Goal: Book appointment/travel/reservation

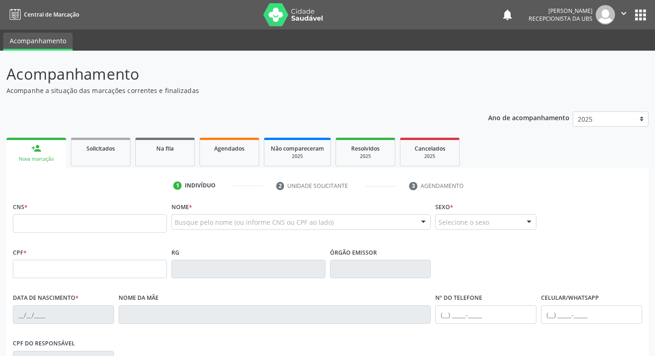
click at [47, 231] on input "text" at bounding box center [90, 223] width 154 height 18
type input "7"
type input "702 8041 9834 3962"
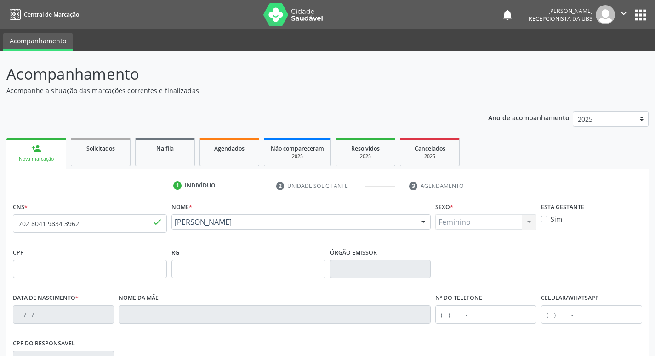
type input "[DATE]"
type input "[PERSON_NAME]"
type input "[PHONE_NUMBER]"
type input "167"
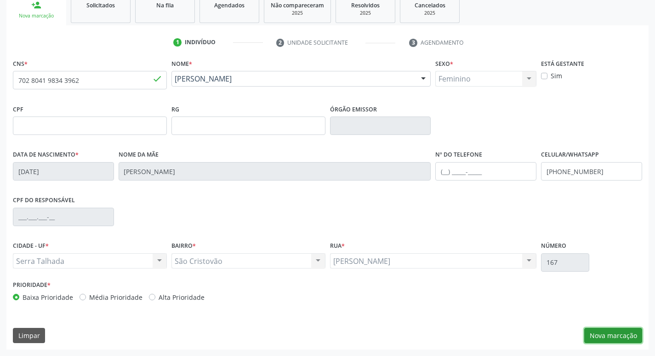
click at [608, 333] on button "Nova marcação" at bounding box center [614, 335] width 58 height 16
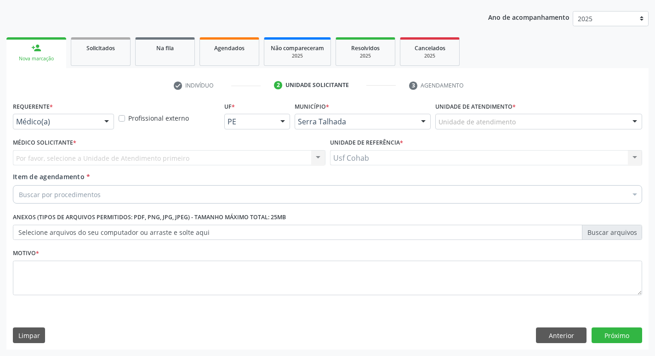
scroll to position [100, 0]
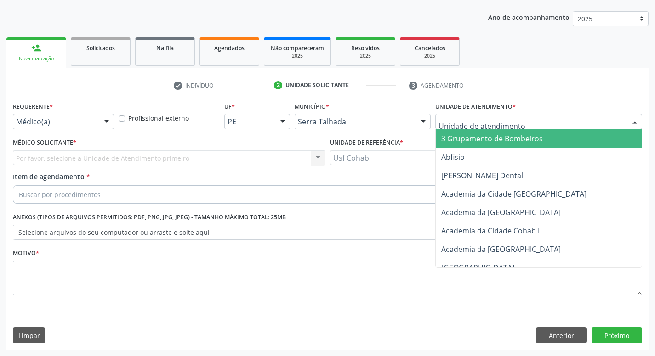
click at [532, 126] on div at bounding box center [539, 122] width 207 height 16
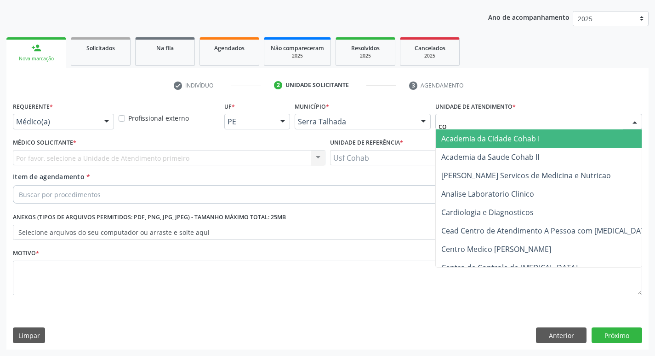
type input "coh"
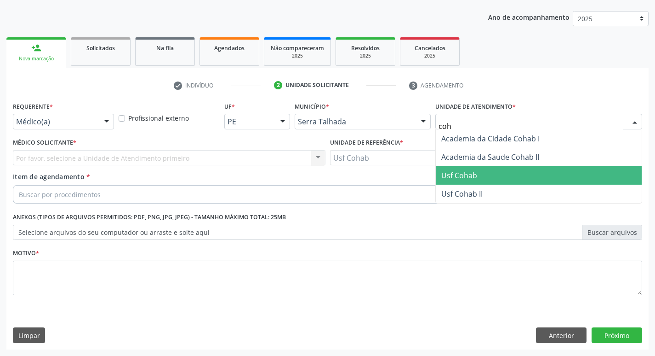
click at [502, 173] on span "Usf Cohab" at bounding box center [539, 175] width 206 height 18
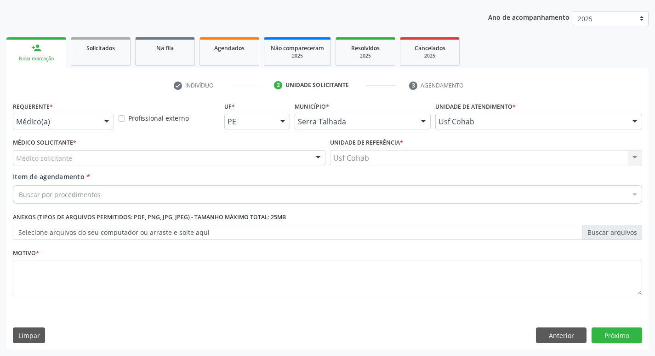
click at [116, 167] on div "Médico Solicitante * Médico solicitante [PERSON_NAME] Nenhum resultado encontra…" at bounding box center [169, 154] width 317 height 36
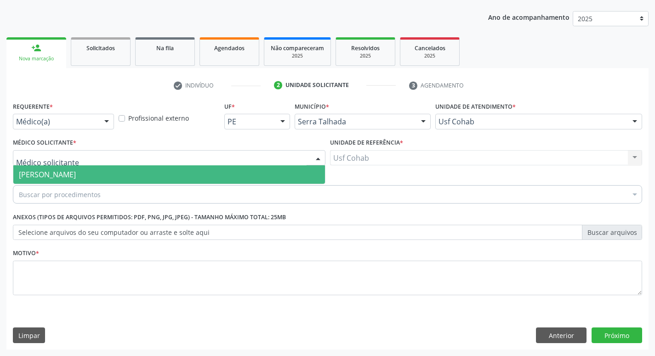
click at [121, 165] on div at bounding box center [169, 158] width 313 height 16
click at [117, 176] on span "[PERSON_NAME]" at bounding box center [169, 174] width 312 height 18
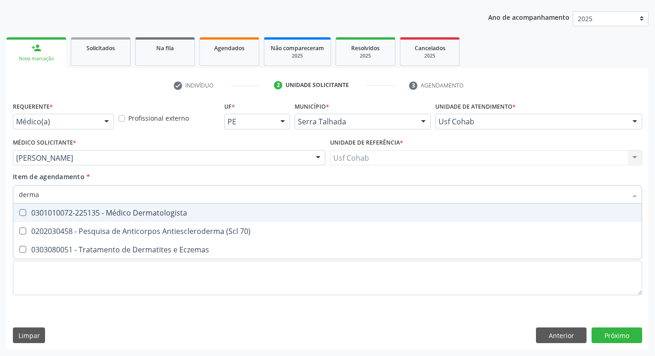
type input "dermat"
click at [88, 215] on div "0301010072-225135 - Médico Dermatologista" at bounding box center [328, 212] width 618 height 7
checkbox Dermatologista "true"
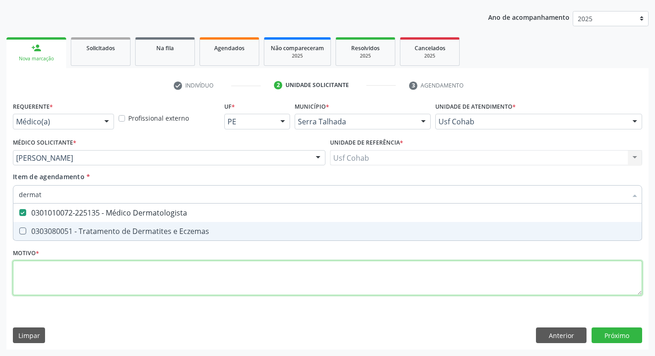
click at [79, 280] on div "Requerente * Médico(a) Médico(a) Enfermeiro(a) Paciente Nenhum resultado encont…" at bounding box center [328, 203] width 630 height 208
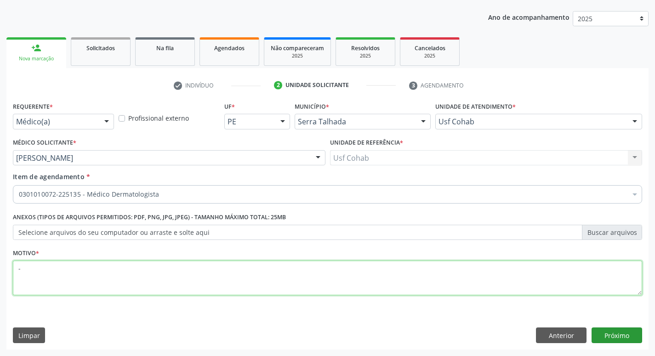
type textarea "-"
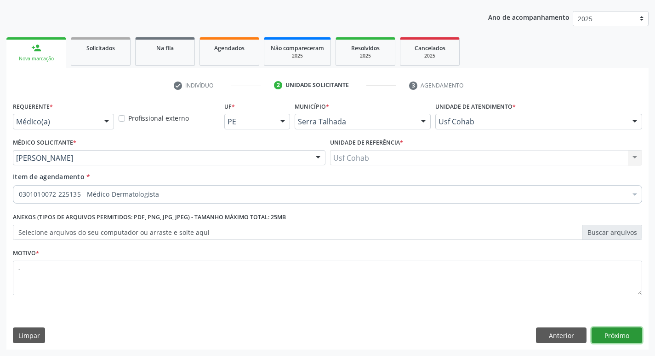
click at [600, 330] on button "Próximo" at bounding box center [617, 335] width 51 height 16
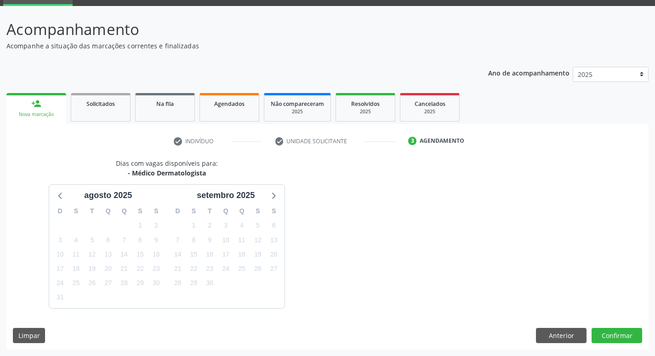
scroll to position [72, 0]
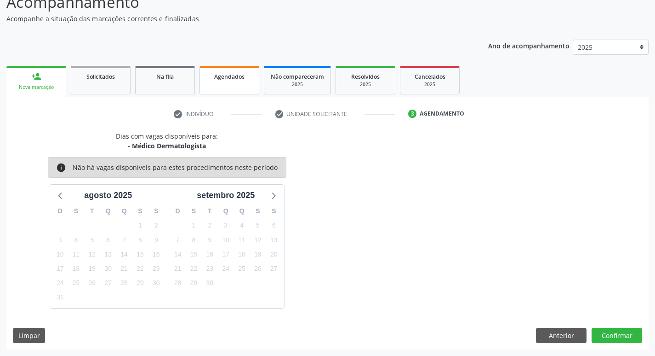
click at [218, 78] on span "Agendados" at bounding box center [229, 77] width 30 height 8
select select "7"
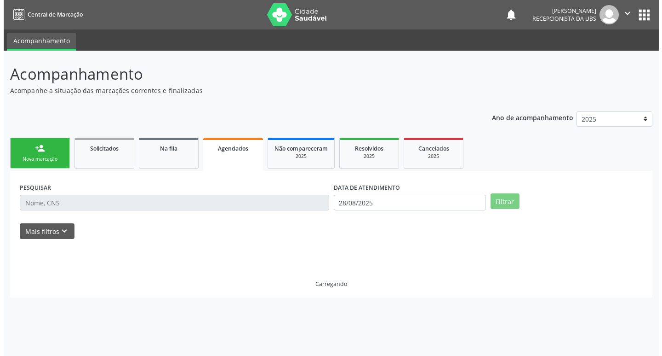
scroll to position [0, 0]
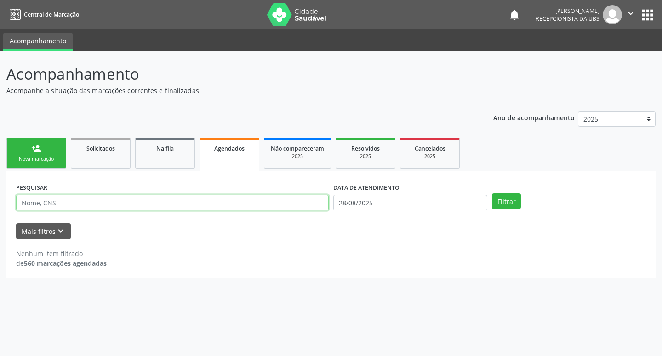
click at [196, 208] on input "text" at bounding box center [172, 203] width 313 height 16
type input "[PERSON_NAME] de frança"
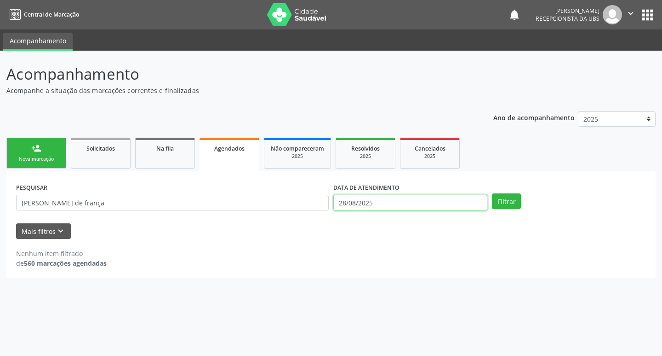
click at [459, 201] on input "28/08/2025" at bounding box center [410, 203] width 154 height 16
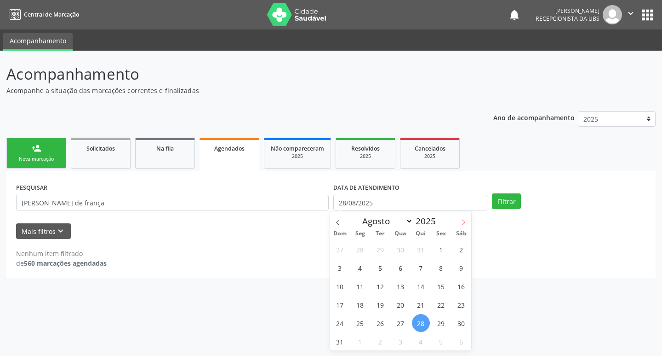
click at [465, 220] on icon at bounding box center [463, 222] width 6 height 6
select select "8"
click at [418, 272] on span "11" at bounding box center [421, 267] width 18 height 18
type input "[DATE]"
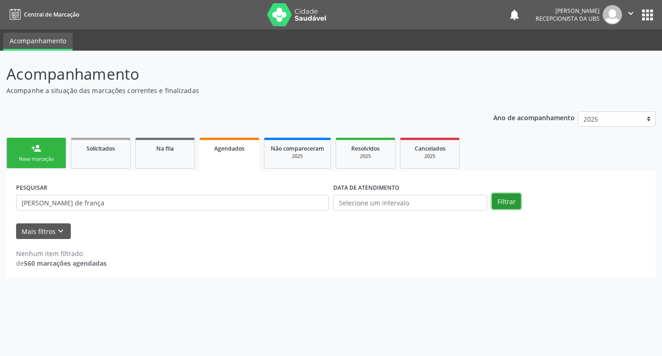
click at [500, 206] on button "Filtrar" at bounding box center [506, 201] width 29 height 16
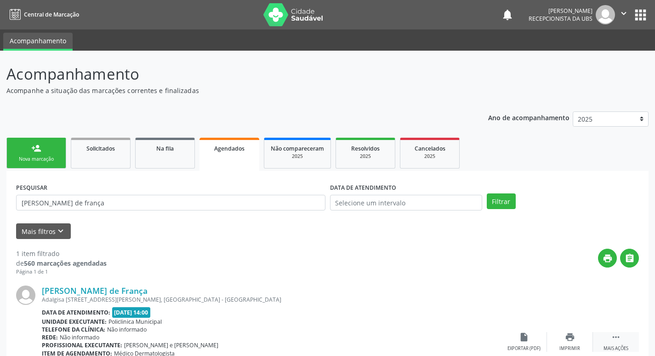
click at [611, 344] on div " Mais ações" at bounding box center [616, 342] width 46 height 20
click at [526, 343] on div "cancel Cancelar" at bounding box center [524, 342] width 46 height 20
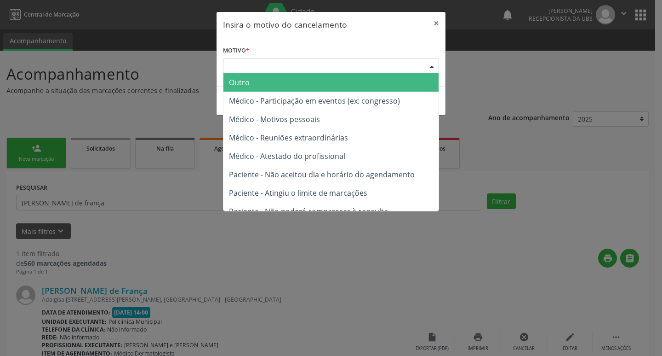
click at [414, 59] on div "Escolha o motivo" at bounding box center [331, 66] width 216 height 16
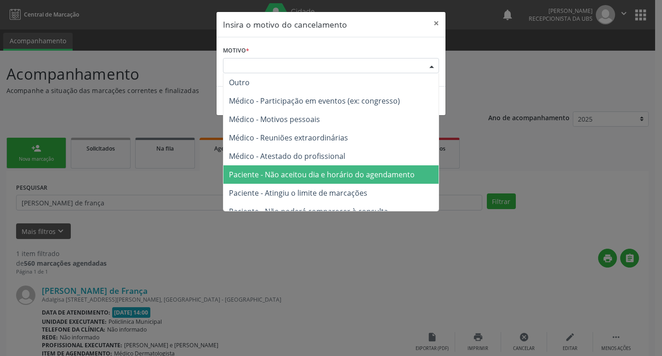
click at [386, 176] on span "Paciente - Não aceitou dia e horário do agendamento" at bounding box center [322, 174] width 186 height 10
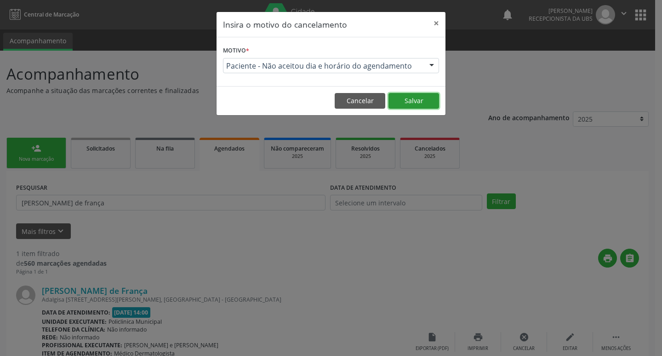
click at [412, 103] on button "Salvar" at bounding box center [414, 101] width 51 height 16
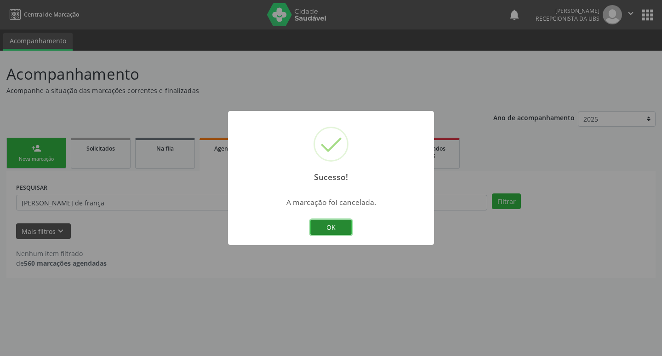
click at [331, 230] on button "OK" at bounding box center [330, 227] width 41 height 16
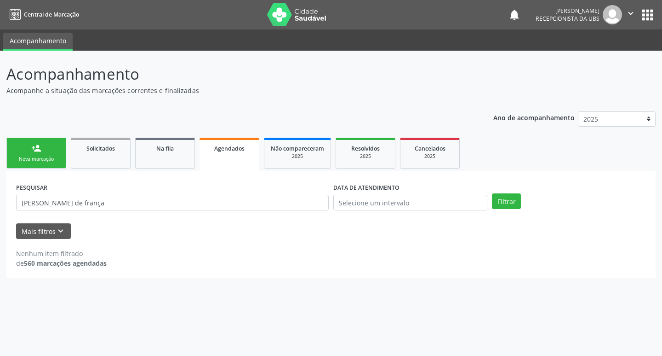
click at [29, 163] on link "person_add Nova marcação" at bounding box center [36, 153] width 60 height 31
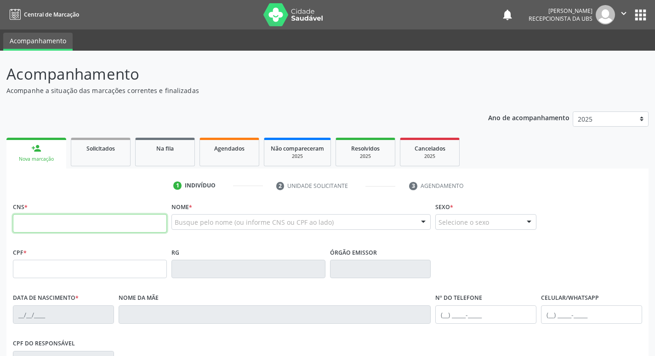
click at [65, 220] on input "text" at bounding box center [90, 223] width 154 height 18
type input "702 8041 9834 3962"
type input "[DATE]"
type input "[PERSON_NAME]"
type input "[PHONE_NUMBER]"
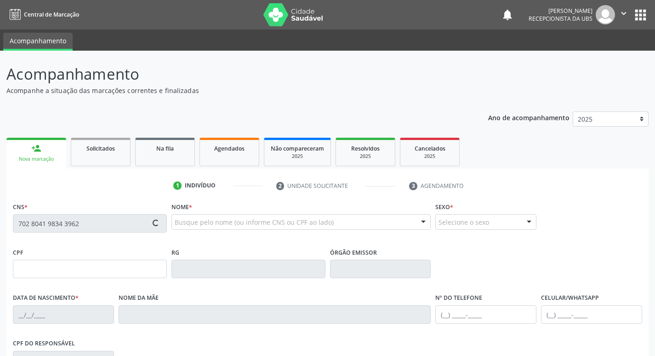
type input "167"
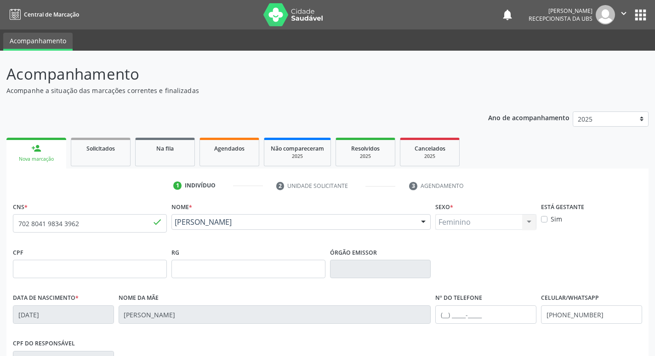
scroll to position [143, 0]
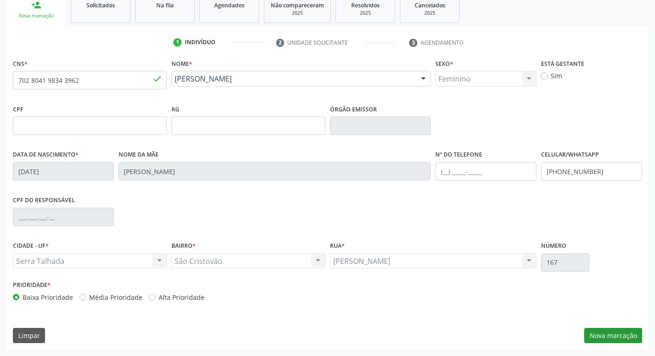
drag, startPoint x: 604, startPoint y: 325, endPoint x: 603, endPoint y: 335, distance: 10.2
click at [603, 331] on div "CNS * 702 8041 9834 3962 done Nome * [PERSON_NAME] [PERSON_NAME] CNS: 702 8041 …" at bounding box center [327, 203] width 643 height 293
click at [603, 335] on button "Nova marcação" at bounding box center [614, 335] width 58 height 16
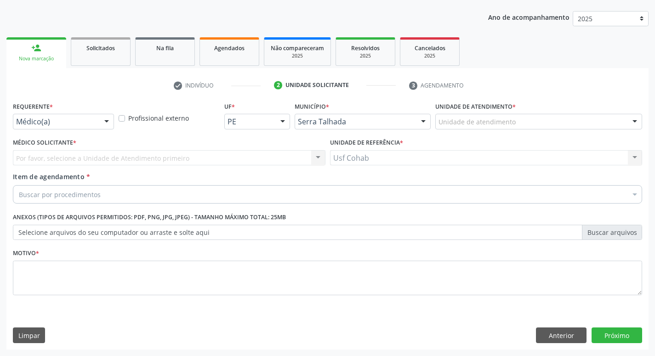
scroll to position [100, 0]
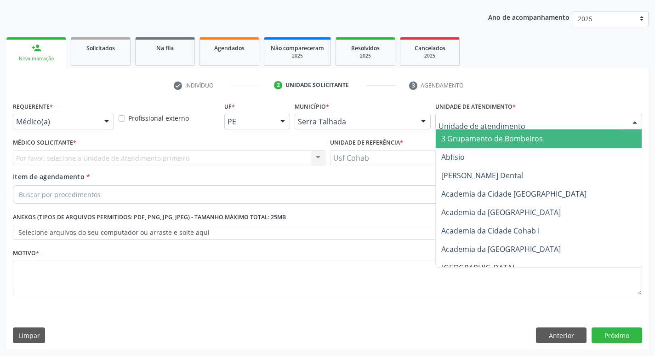
click at [519, 127] on div at bounding box center [539, 122] width 207 height 16
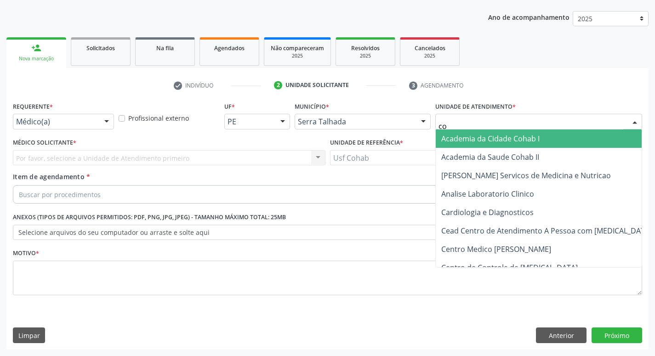
type input "coh"
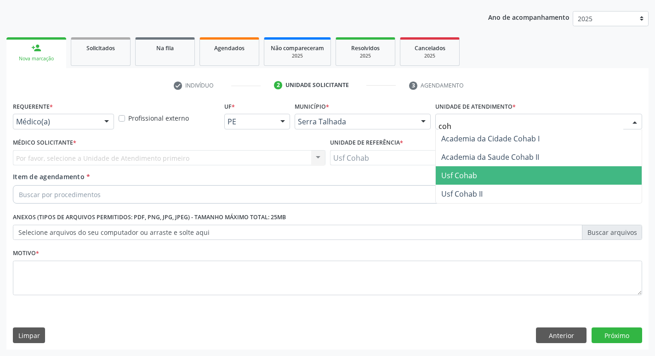
click at [455, 166] on span "Usf Cohab" at bounding box center [539, 175] width 206 height 18
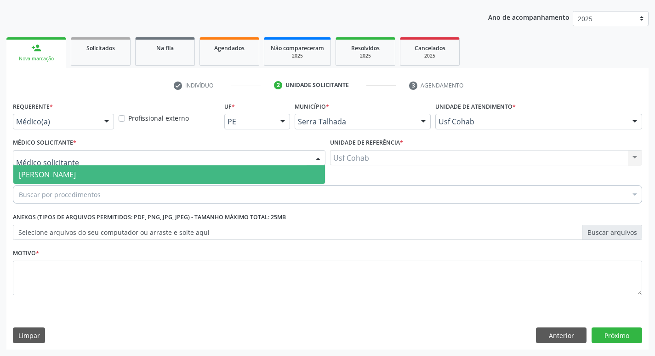
click at [143, 150] on div at bounding box center [169, 158] width 313 height 16
click at [132, 176] on span "[PERSON_NAME]" at bounding box center [169, 174] width 312 height 18
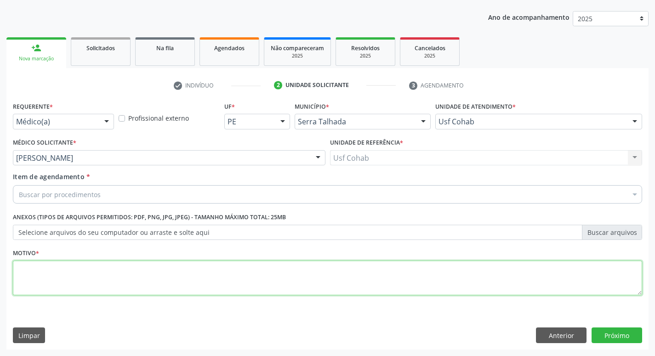
click at [119, 279] on textarea at bounding box center [328, 277] width 630 height 35
type textarea "-"
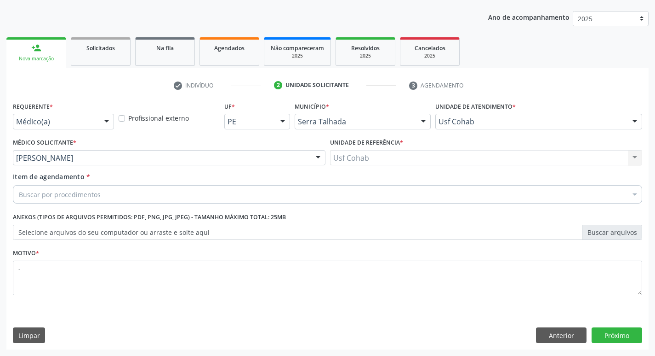
click at [207, 189] on div "Buscar por procedimentos" at bounding box center [328, 194] width 630 height 18
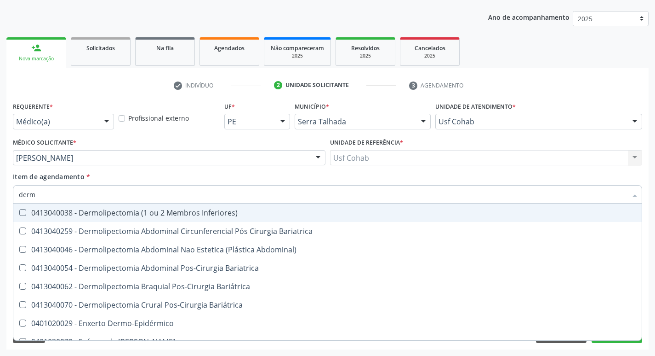
type input "derma"
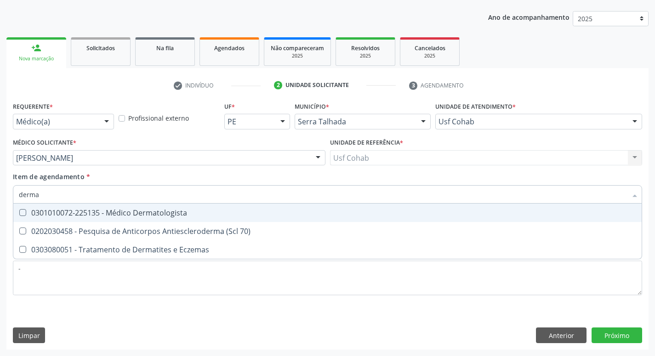
click at [172, 213] on div "0301010072-225135 - Médico Dermatologista" at bounding box center [328, 212] width 618 height 7
checkbox Dermatologista "true"
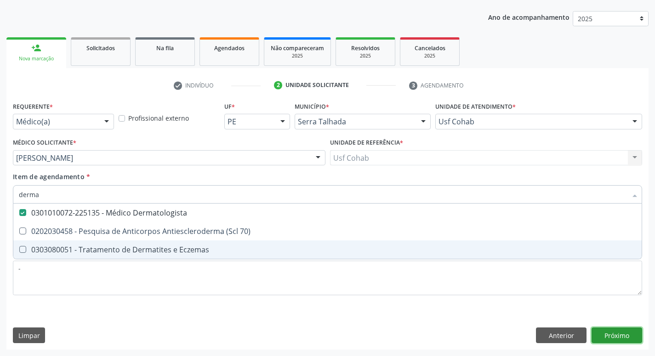
click at [614, 329] on div "Requerente * Médico(a) Médico(a) Enfermeiro(a) Paciente Nenhum resultado encont…" at bounding box center [327, 224] width 643 height 250
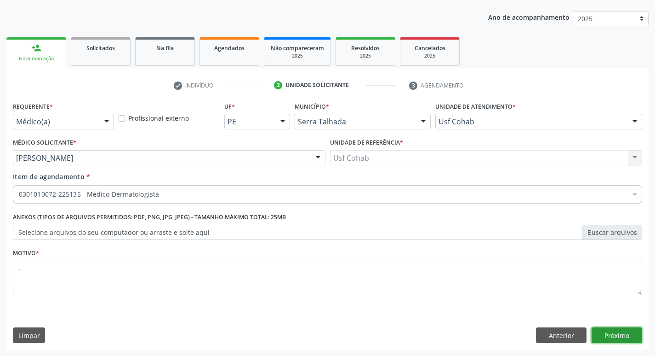
click at [614, 329] on button "Próximo" at bounding box center [617, 335] width 51 height 16
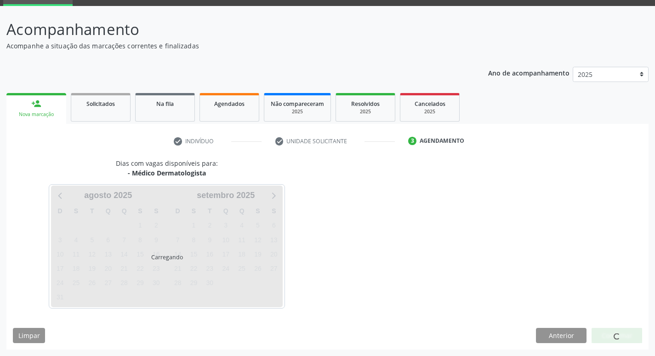
scroll to position [45, 0]
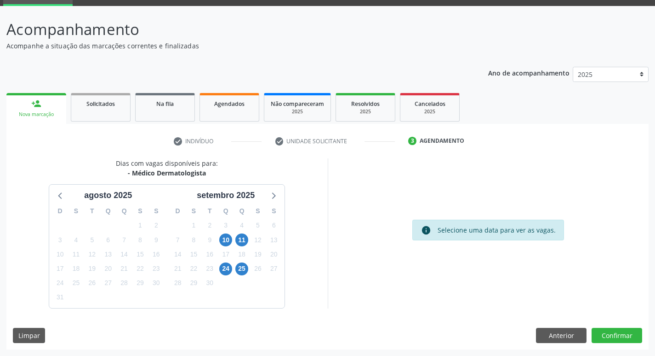
click at [237, 245] on div "11" at bounding box center [241, 240] width 13 height 14
click at [241, 243] on span "11" at bounding box center [241, 239] width 13 height 13
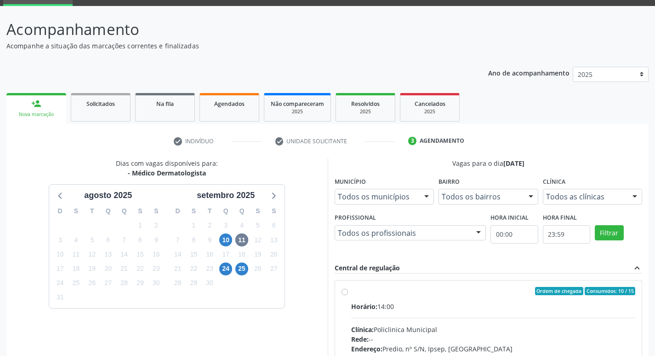
click at [348, 295] on input "Ordem de chegada Consumidos: 10 / 15 Horário: 14:00 Clínica: Policlinica Munici…" at bounding box center [345, 291] width 6 height 8
radio input "true"
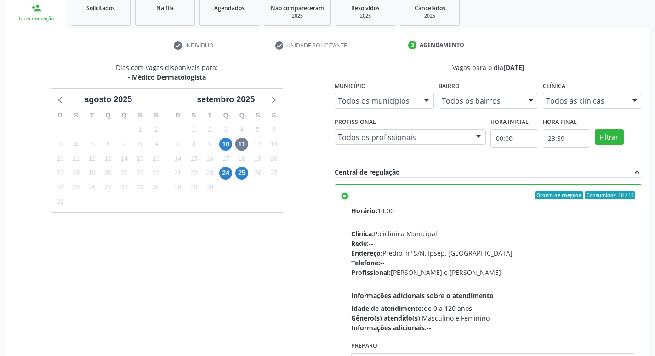
scroll to position [194, 0]
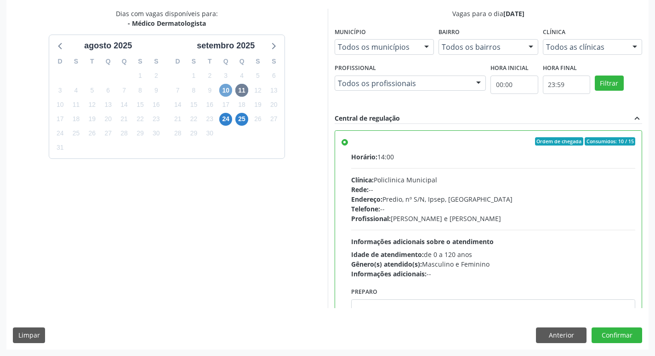
click at [226, 93] on span "10" at bounding box center [225, 90] width 13 height 13
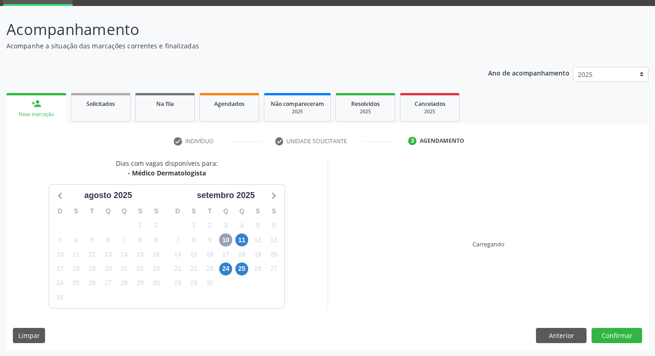
scroll to position [178, 0]
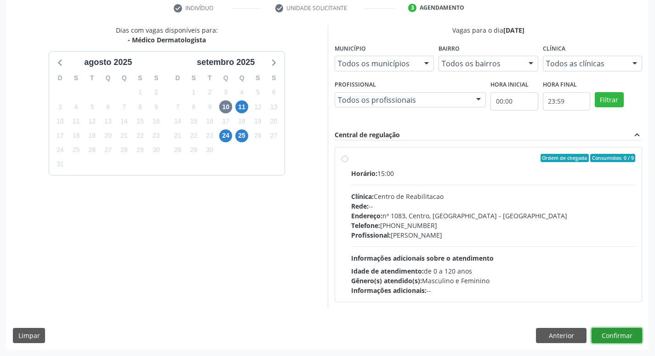
click at [612, 339] on button "Confirmar" at bounding box center [617, 335] width 51 height 16
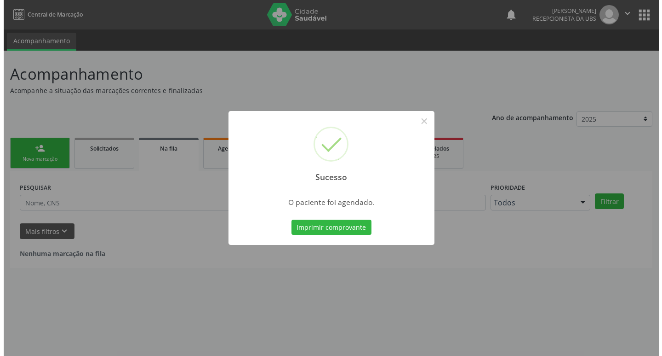
scroll to position [0, 0]
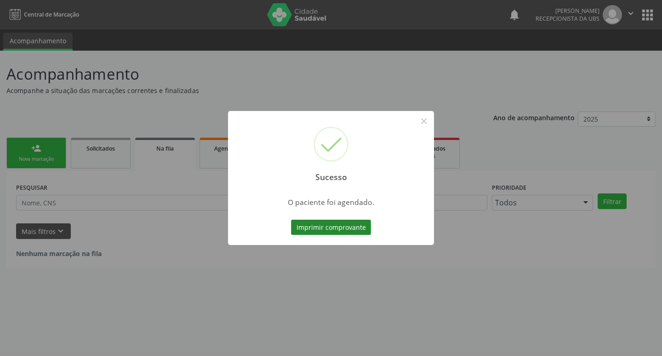
click at [344, 222] on button "Imprimir comprovante" at bounding box center [331, 227] width 80 height 16
